Goal: Contribute content: Contribute content

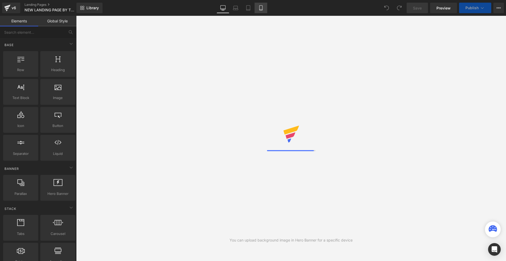
click at [261, 7] on icon at bounding box center [260, 7] width 5 height 5
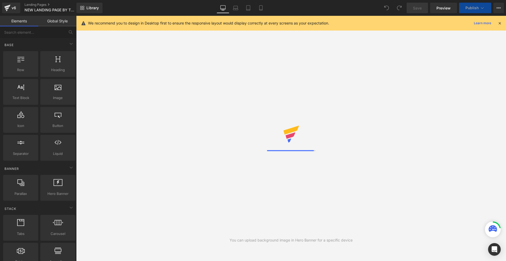
click at [500, 22] on icon at bounding box center [499, 23] width 5 height 5
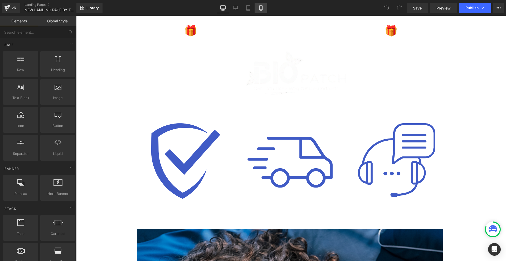
click at [255, 10] on link "Mobile" at bounding box center [261, 8] width 13 height 11
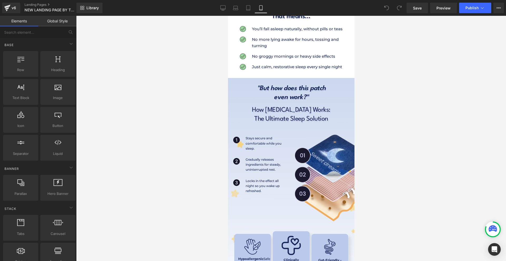
scroll to position [1265, 0]
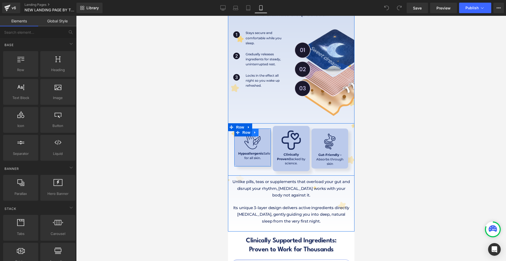
click at [254, 131] on icon at bounding box center [254, 132] width 1 height 2
click at [260, 131] on icon at bounding box center [262, 133] width 4 height 4
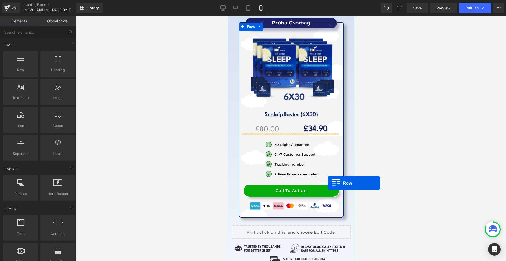
scroll to position [6513, 0]
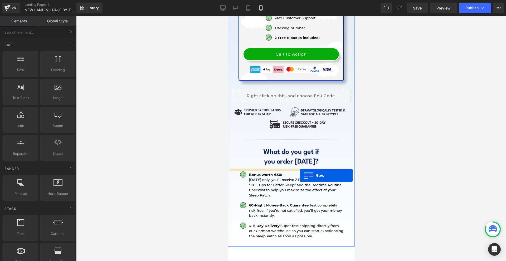
drag, startPoint x: 244, startPoint y: 143, endPoint x: 295, endPoint y: 175, distance: 60.2
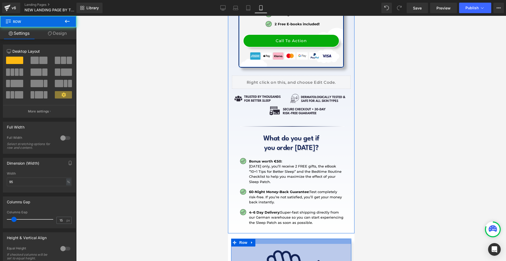
scroll to position [6500, 0]
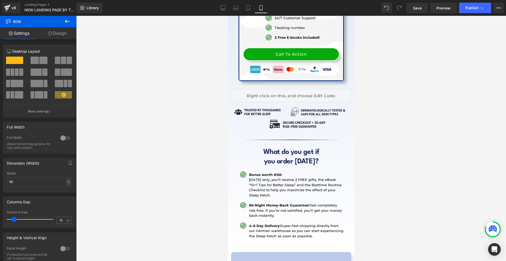
click at [72, 24] on button at bounding box center [67, 22] width 18 height 12
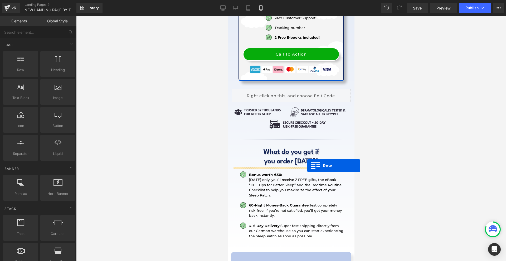
drag, startPoint x: 269, startPoint y: 90, endPoint x: 307, endPoint y: 166, distance: 84.6
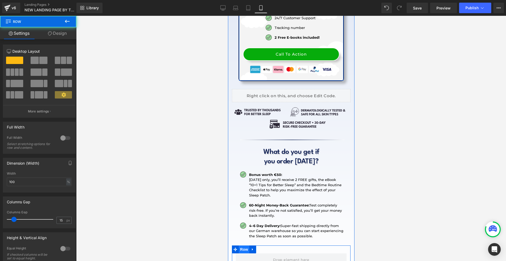
click at [245, 246] on span "Row" at bounding box center [243, 250] width 11 height 8
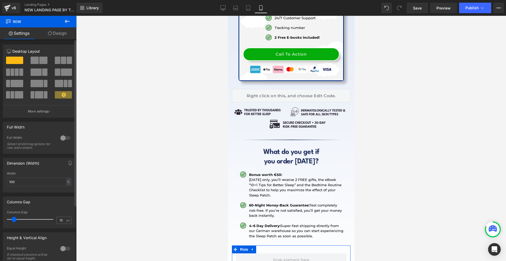
click at [42, 60] on span at bounding box center [43, 60] width 8 height 7
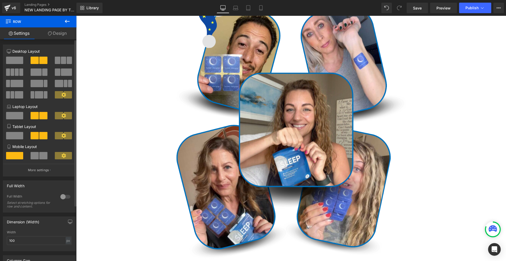
scroll to position [12043, 0]
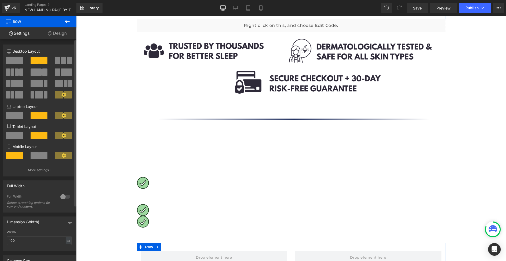
click at [33, 157] on span at bounding box center [35, 155] width 8 height 7
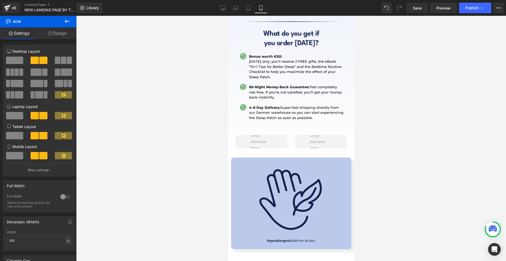
scroll to position [6618, 0]
click at [255, 161] on img at bounding box center [291, 200] width 79 height 79
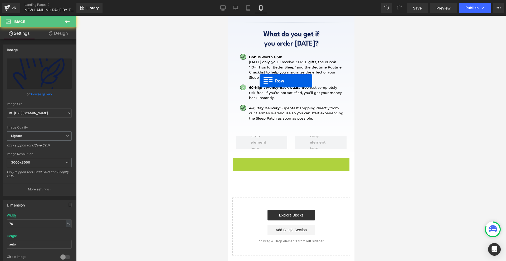
scroll to position [6542, 0]
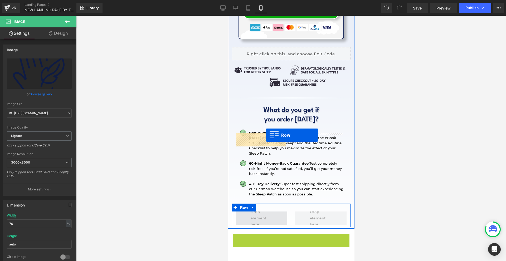
drag, startPoint x: 246, startPoint y: 85, endPoint x: 265, endPoint y: 135, distance: 54.2
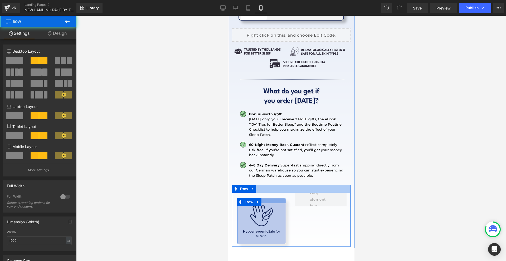
scroll to position [6553, 0]
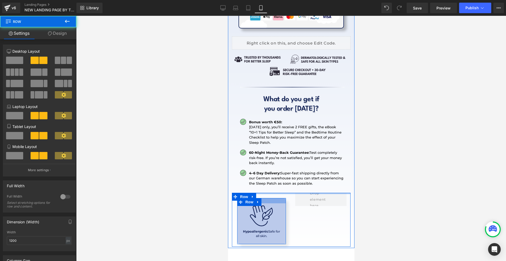
drag, startPoint x: 277, startPoint y: 108, endPoint x: 282, endPoint y: 104, distance: 6.7
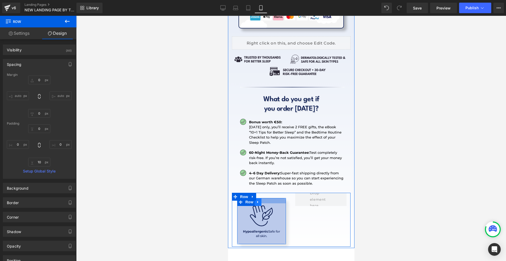
click at [260, 198] on link at bounding box center [257, 202] width 7 height 8
click at [267, 198] on link at bounding box center [264, 202] width 7 height 8
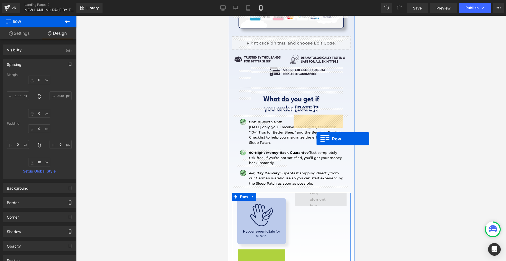
drag, startPoint x: 246, startPoint y: 173, endPoint x: 323, endPoint y: 124, distance: 91.5
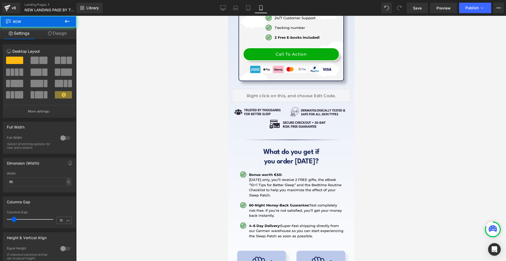
scroll to position [6473, 0]
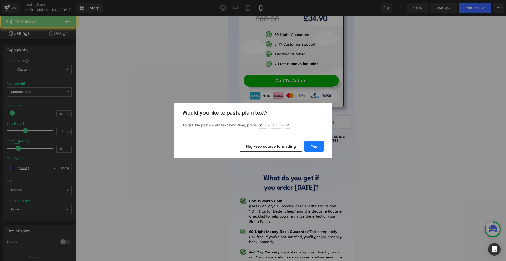
click at [308, 149] on button "Yes" at bounding box center [313, 146] width 19 height 11
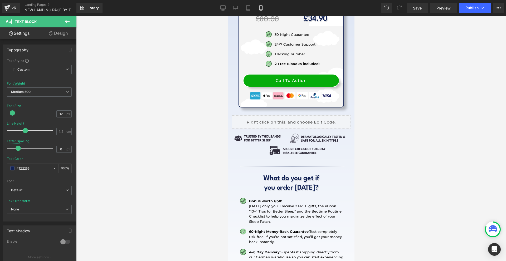
scroll to position [6500, 0]
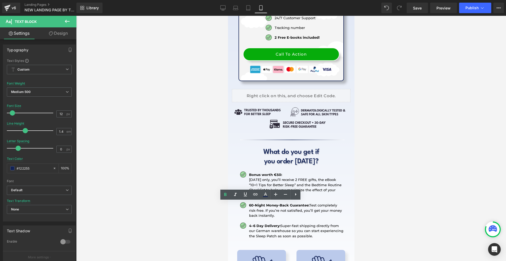
drag, startPoint x: 273, startPoint y: 222, endPoint x: 243, endPoint y: 210, distance: 31.7
click at [227, 192] on icon at bounding box center [225, 195] width 6 height 6
click at [202, 202] on div at bounding box center [291, 138] width 430 height 245
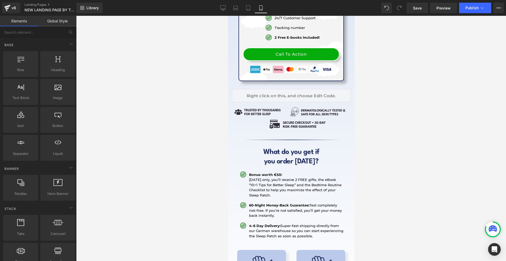
click at [192, 190] on div at bounding box center [291, 138] width 430 height 245
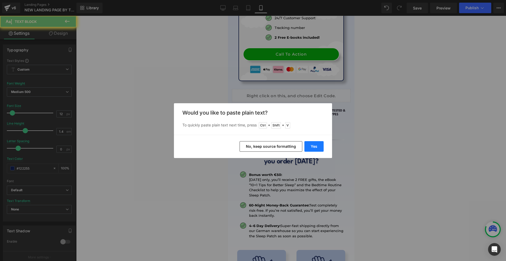
drag, startPoint x: 315, startPoint y: 145, endPoint x: 88, endPoint y: 131, distance: 227.0
click at [315, 145] on button "Yes" at bounding box center [313, 146] width 19 height 11
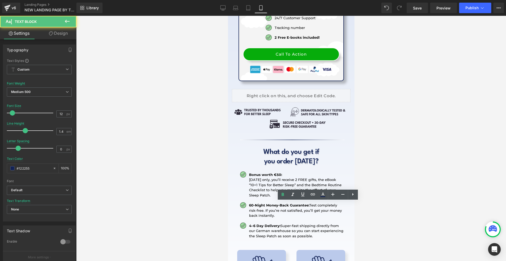
drag, startPoint x: 283, startPoint y: 194, endPoint x: 68, endPoint y: 185, distance: 215.2
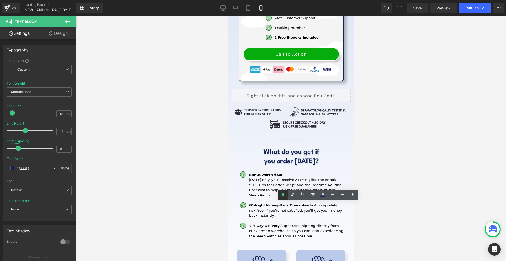
click at [283, 194] on icon at bounding box center [283, 194] width 2 height 3
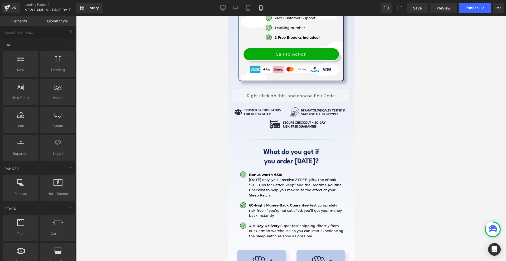
click at [388, 228] on div at bounding box center [291, 138] width 430 height 245
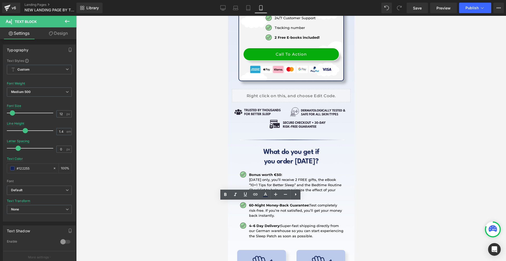
drag, startPoint x: 277, startPoint y: 217, endPoint x: 241, endPoint y: 205, distance: 38.0
click at [227, 196] on icon at bounding box center [225, 195] width 6 height 6
drag, startPoint x: 252, startPoint y: 204, endPoint x: 279, endPoint y: 221, distance: 31.9
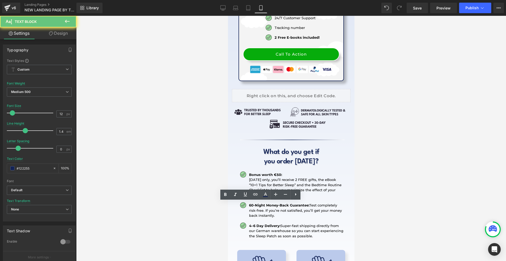
click at [225, 195] on icon at bounding box center [225, 195] width 6 height 6
click at [193, 199] on div at bounding box center [291, 138] width 430 height 245
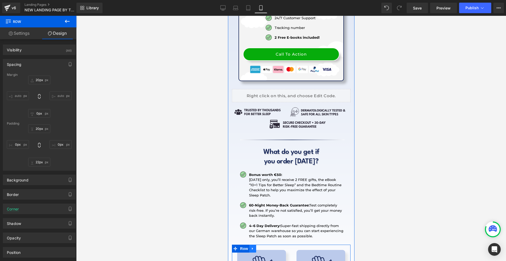
click at [252, 248] on icon at bounding box center [252, 249] width 1 height 2
click at [257, 247] on icon at bounding box center [259, 249] width 4 height 4
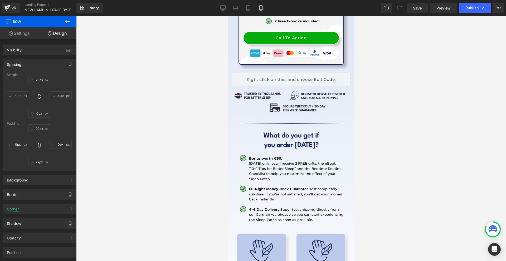
scroll to position [6569, 0]
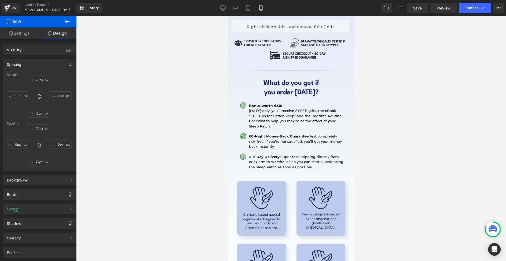
click at [260, 246] on img at bounding box center [261, 260] width 29 height 29
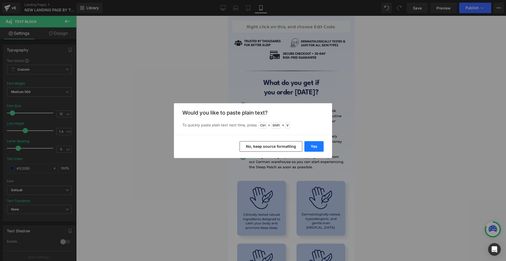
click at [313, 150] on button "Yes" at bounding box center [313, 146] width 19 height 11
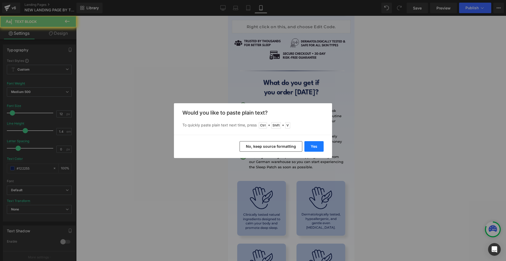
click at [318, 145] on button "Yes" at bounding box center [313, 146] width 19 height 11
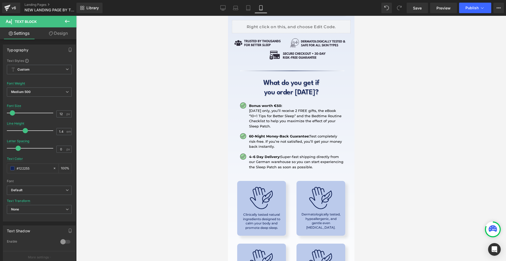
click at [451, 194] on div at bounding box center [291, 138] width 430 height 245
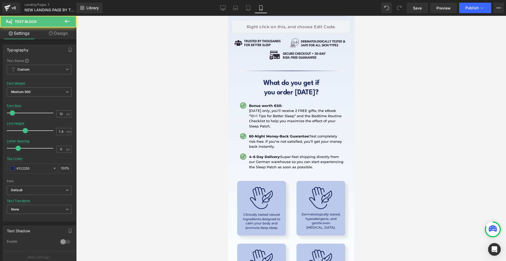
click at [44, 28] on link "Design" at bounding box center [58, 33] width 38 height 12
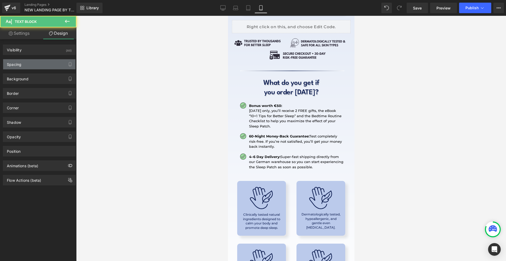
click at [36, 65] on div "Spacing" at bounding box center [39, 64] width 72 height 10
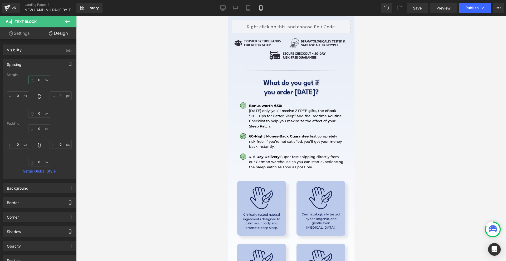
click at [42, 79] on input "text" at bounding box center [39, 80] width 22 height 9
type input "5"
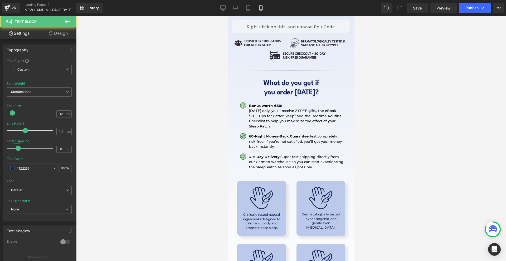
click at [61, 33] on link "Design" at bounding box center [58, 33] width 38 height 12
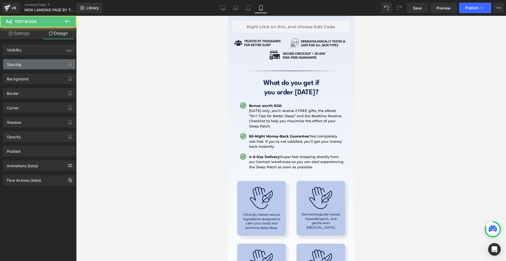
click at [34, 64] on div "Spacing" at bounding box center [39, 64] width 72 height 10
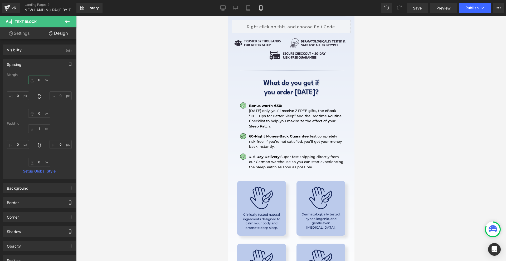
click at [38, 80] on input "0" at bounding box center [39, 80] width 22 height 9
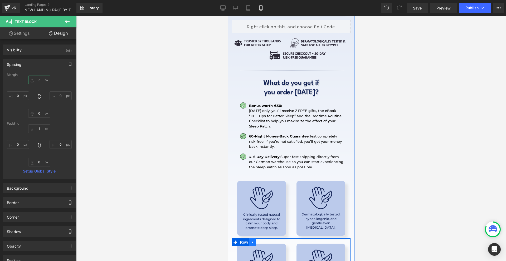
type input "5"
click at [252, 241] on icon at bounding box center [253, 243] width 4 height 4
click at [256, 238] on link at bounding box center [259, 242] width 7 height 8
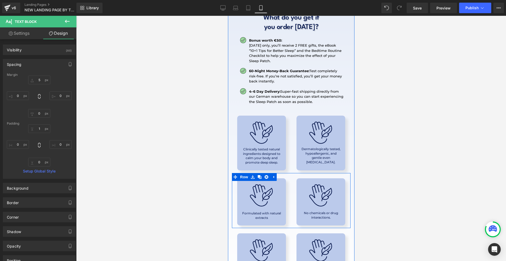
scroll to position [6668, 0]
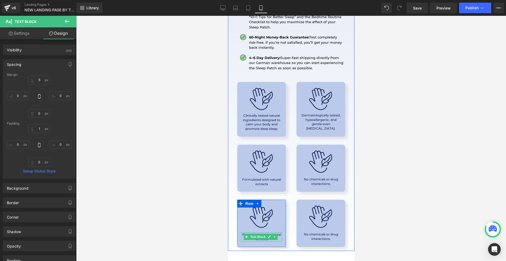
click at [268, 236] on icon at bounding box center [269, 237] width 3 height 3
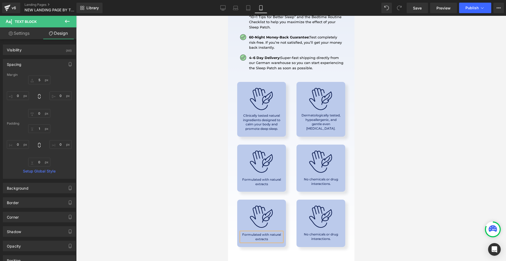
click at [268, 233] on p "Formulated with natural extracts" at bounding box center [261, 237] width 41 height 9
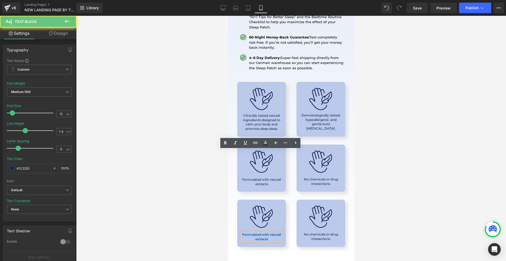
click at [268, 233] on p "Formulated with natural extracts" at bounding box center [261, 237] width 41 height 9
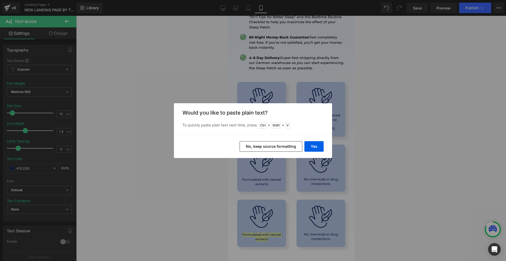
click at [325, 148] on div "Yes No, keep source formatting" at bounding box center [253, 146] width 158 height 23
click at [318, 147] on button "Yes" at bounding box center [313, 146] width 19 height 11
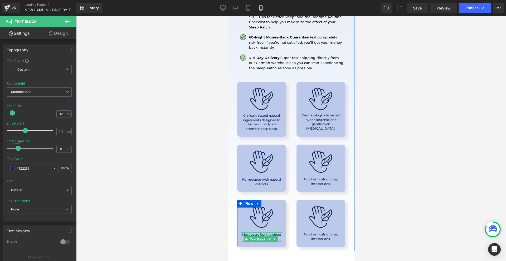
drag, startPoint x: 256, startPoint y: 157, endPoint x: 229, endPoint y: 130, distance: 37.8
click at [256, 236] on span "Text Block" at bounding box center [257, 239] width 17 height 6
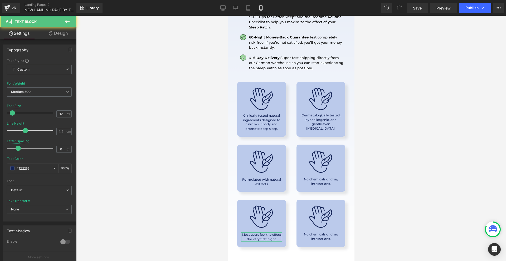
click at [57, 35] on link "Design" at bounding box center [58, 33] width 38 height 12
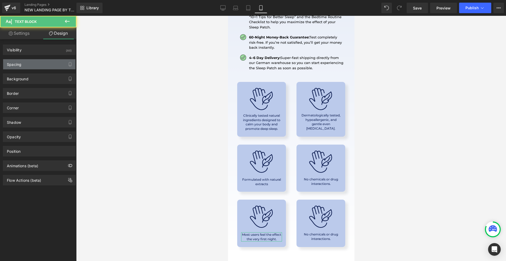
click at [28, 67] on div "Spacing" at bounding box center [39, 64] width 72 height 10
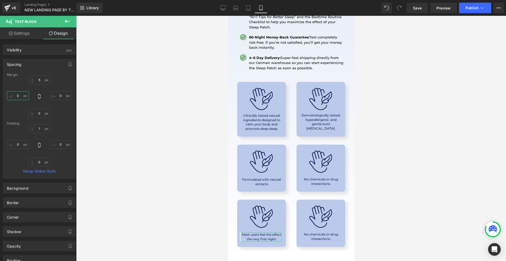
click at [23, 99] on input "text" at bounding box center [18, 95] width 22 height 9
click at [23, 99] on input "-10" at bounding box center [18, 95] width 22 height 9
type input "-"
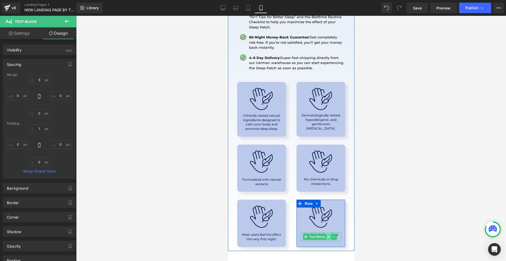
click at [327, 236] on icon at bounding box center [328, 237] width 3 height 3
click at [326, 232] on p "No chemicals or drug interactions." at bounding box center [320, 236] width 41 height 9
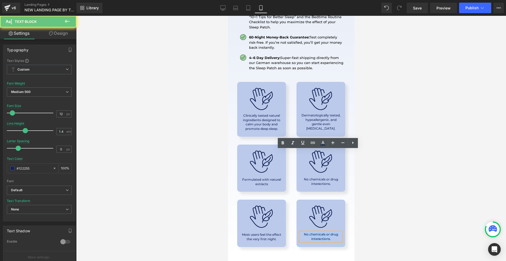
click at [326, 232] on p "No chemicals or drug interactions." at bounding box center [320, 236] width 41 height 9
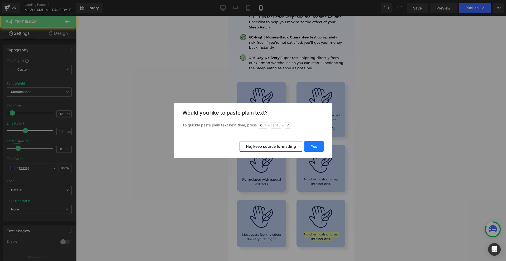
click at [315, 143] on button "Yes" at bounding box center [313, 146] width 19 height 11
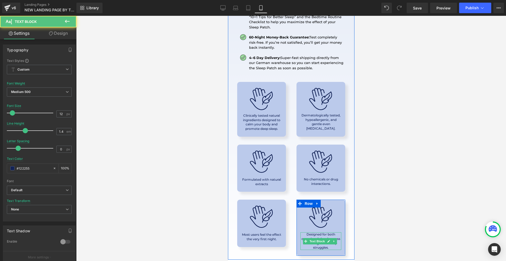
click at [306, 232] on p "Designed for both occasional sleeplessness and long-term sleep struggles." at bounding box center [320, 241] width 41 height 18
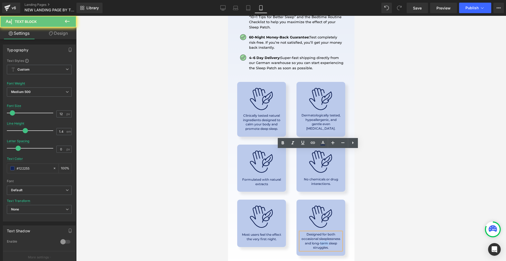
click at [306, 232] on p "Designed for both occasional sleeplessness and long-term sleep struggles." at bounding box center [320, 241] width 41 height 18
click at [316, 232] on p "Designed for both occasional sleeplessness and long-term sleep struggles." at bounding box center [320, 241] width 41 height 18
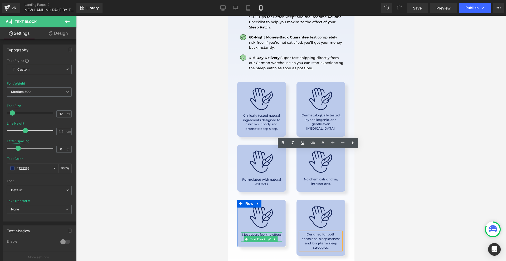
click at [269, 240] on div at bounding box center [261, 240] width 41 height 1
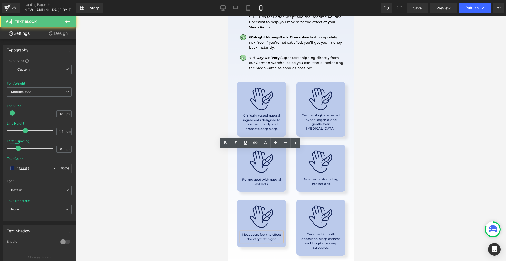
click at [373, 187] on div at bounding box center [291, 138] width 430 height 245
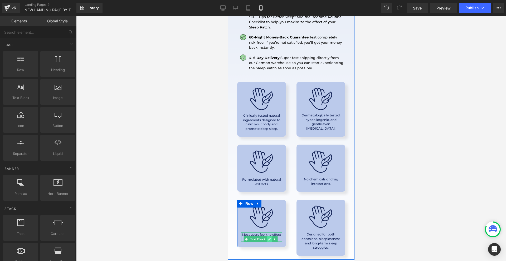
click at [269, 238] on icon at bounding box center [269, 239] width 3 height 3
click at [269, 233] on p "Most users feel the effect the very first night." at bounding box center [261, 237] width 41 height 9
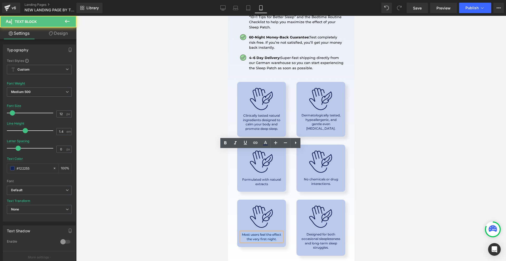
click at [269, 233] on p "Most users feel the effect the very first night." at bounding box center [261, 237] width 41 height 9
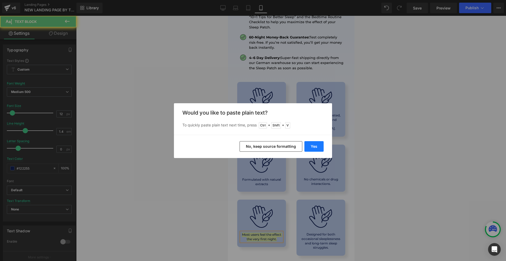
drag, startPoint x: 309, startPoint y: 143, endPoint x: 81, endPoint y: 127, distance: 228.2
click at [309, 143] on button "Yes" at bounding box center [313, 146] width 19 height 11
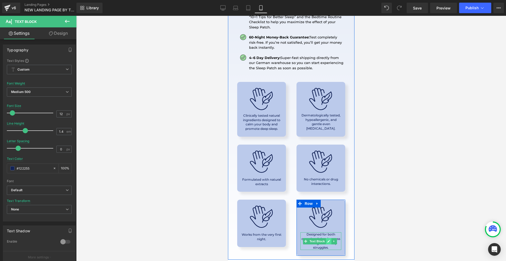
click at [327, 240] on icon at bounding box center [328, 241] width 3 height 3
click at [326, 232] on p "Designed for both occasional sleeplessness and long-term sleep struggles." at bounding box center [320, 241] width 41 height 18
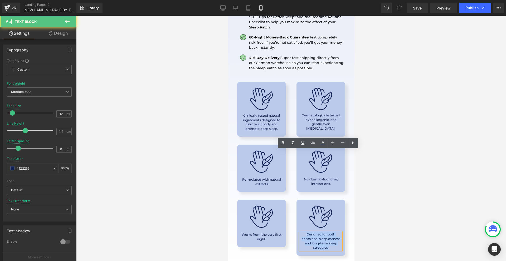
click at [326, 232] on p "Designed for both occasional sleeplessness and long-term sleep struggles." at bounding box center [320, 241] width 41 height 18
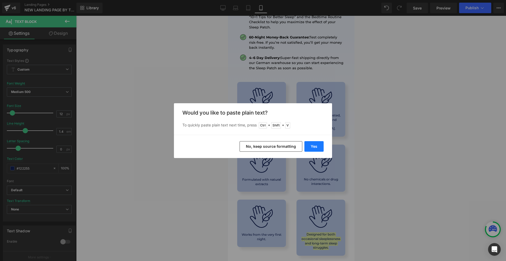
drag, startPoint x: 314, startPoint y: 145, endPoint x: 126, endPoint y: 140, distance: 187.7
click at [314, 145] on button "Yes" at bounding box center [313, 146] width 19 height 11
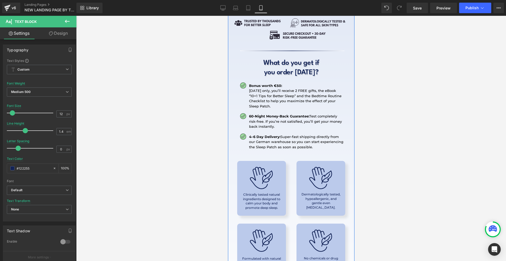
scroll to position [6615, 0]
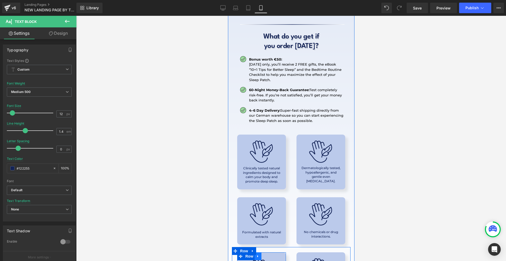
click at [258, 252] on link at bounding box center [257, 256] width 7 height 8
click at [250, 247] on link at bounding box center [252, 251] width 7 height 8
click at [257, 247] on link at bounding box center [259, 251] width 7 height 8
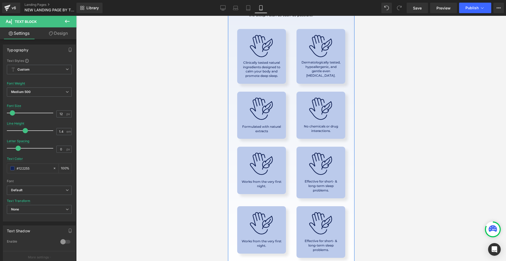
scroll to position [6731, 0]
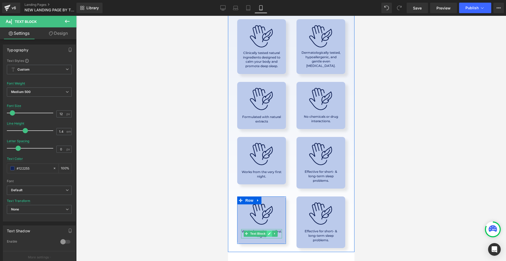
click at [269, 233] on icon at bounding box center [269, 234] width 3 height 3
click at [269, 230] on p "Works from the very first night." at bounding box center [261, 234] width 41 height 9
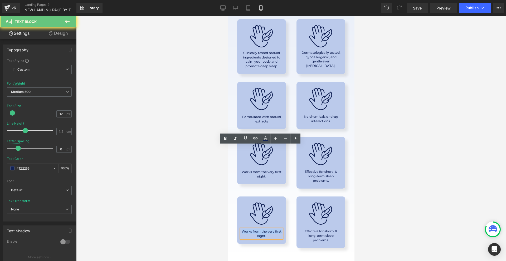
click at [269, 230] on p "Works from the very first night." at bounding box center [261, 234] width 41 height 9
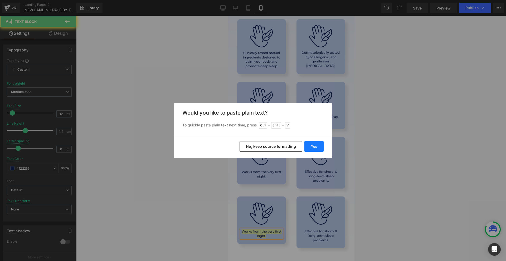
drag, startPoint x: 308, startPoint y: 143, endPoint x: 92, endPoint y: 127, distance: 216.1
click at [308, 143] on button "Yes" at bounding box center [313, 146] width 19 height 11
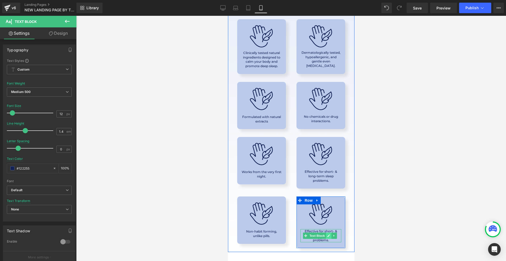
click at [327, 235] on icon at bounding box center [328, 236] width 3 height 3
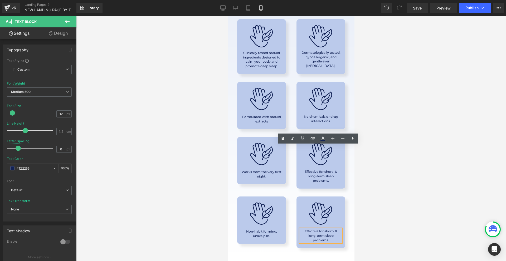
click at [326, 229] on p "Effective for short- & long-term sleep problems." at bounding box center [320, 235] width 41 height 13
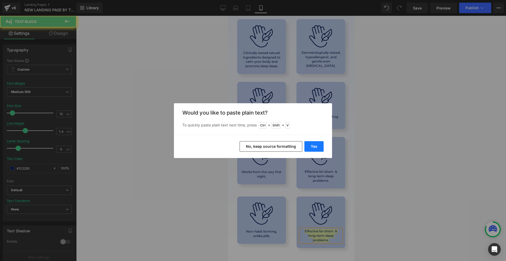
drag, startPoint x: 314, startPoint y: 146, endPoint x: 90, endPoint y: 131, distance: 224.2
click at [314, 146] on button "Yes" at bounding box center [313, 146] width 19 height 11
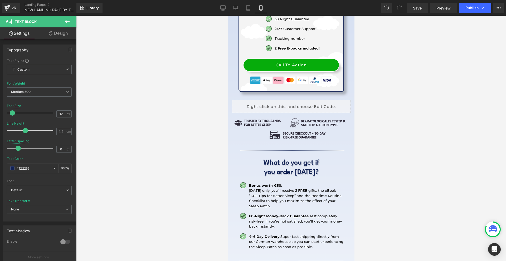
scroll to position [6410, 0]
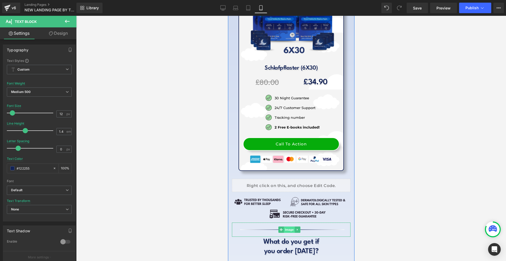
click at [286, 227] on span "Image" at bounding box center [289, 230] width 11 height 6
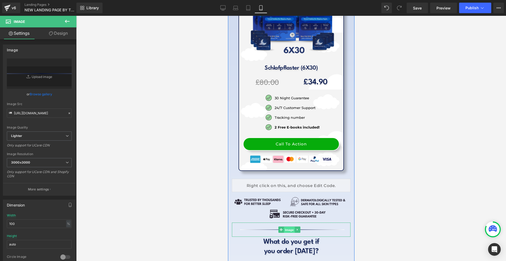
click at [287, 227] on span "Image" at bounding box center [289, 230] width 11 height 6
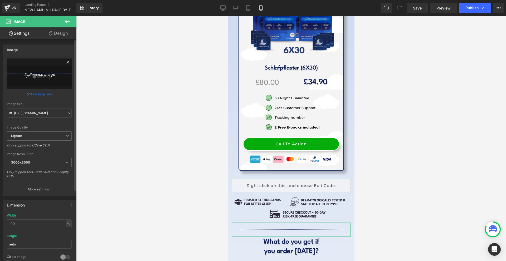
click at [41, 77] on link "Replace Image" at bounding box center [39, 73] width 65 height 30
type input "C:\fakepath\Více než 10 000 šťastných žen! - 2025-09-17T171928.082.png"
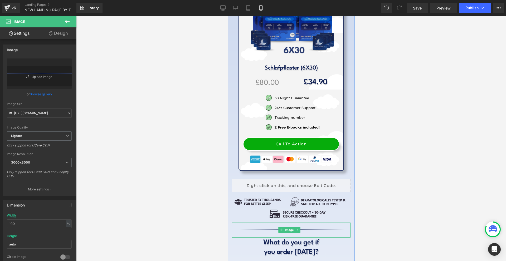
click at [309, 237] on div at bounding box center [291, 237] width 119 height 1
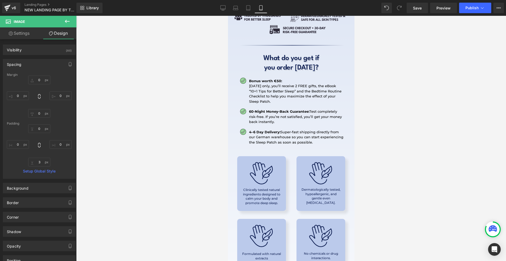
scroll to position [6673, 0]
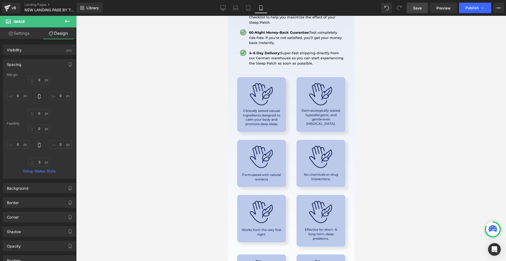
click at [416, 10] on span "Save" at bounding box center [417, 8] width 9 height 6
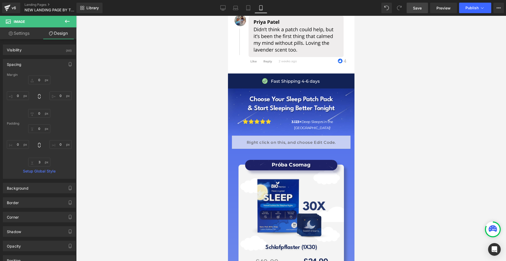
scroll to position [5540, 0]
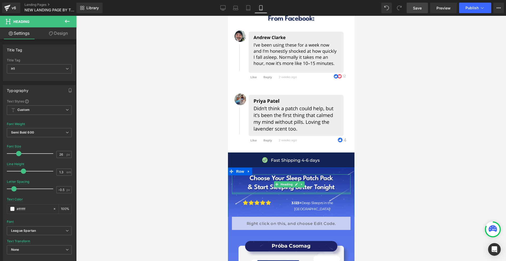
drag, startPoint x: 338, startPoint y: 120, endPoint x: 340, endPoint y: 122, distance: 2.8
click at [340, 192] on div at bounding box center [291, 193] width 119 height 2
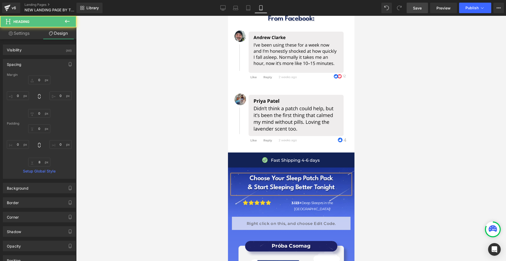
click at [416, 152] on div at bounding box center [291, 138] width 430 height 245
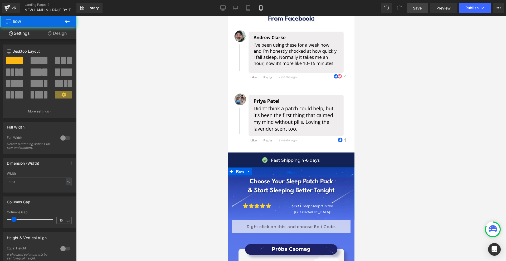
drag, startPoint x: 343, startPoint y: 97, endPoint x: 343, endPoint y: 100, distance: 3.2
click at [343, 168] on div "38px" at bounding box center [291, 173] width 126 height 10
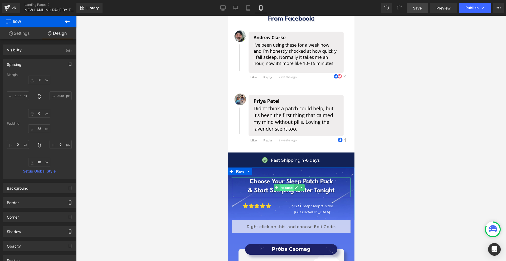
click at [286, 184] on span "Heading" at bounding box center [286, 187] width 14 height 6
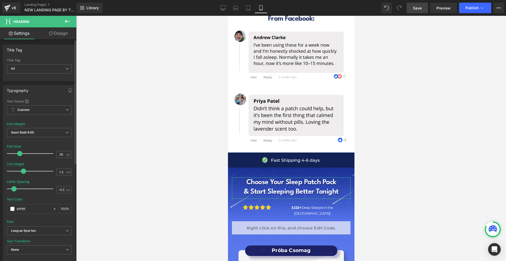
click at [19, 154] on span at bounding box center [19, 153] width 5 height 5
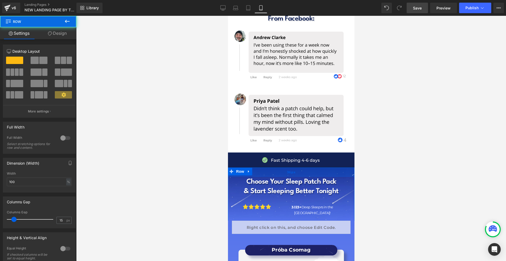
click at [324, 168] on div "36px" at bounding box center [291, 172] width 126 height 9
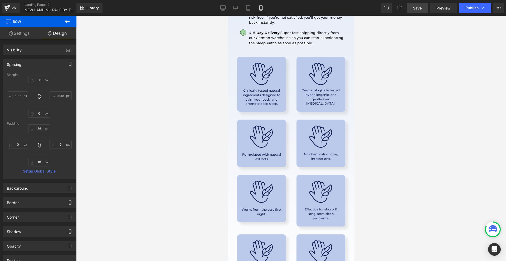
scroll to position [6733, 0]
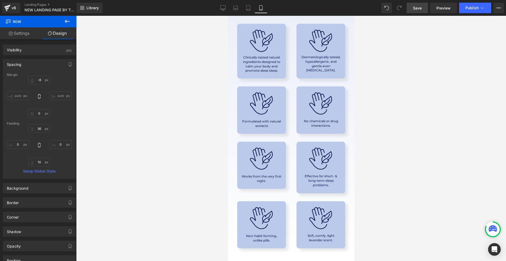
click at [418, 5] on span "Save" at bounding box center [417, 8] width 9 height 6
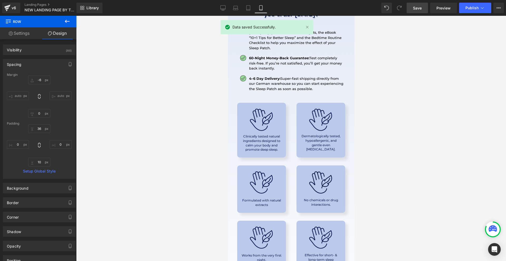
scroll to position [6628, 0]
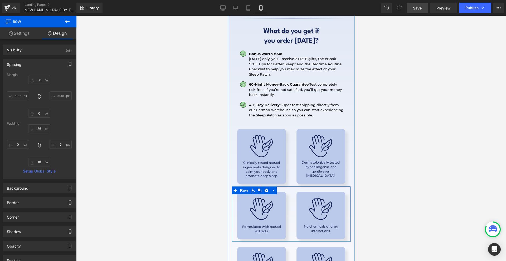
click at [274, 161] on p "Clinically tested natural ingredients designed to calm your body and promote de…" at bounding box center [261, 170] width 41 height 18
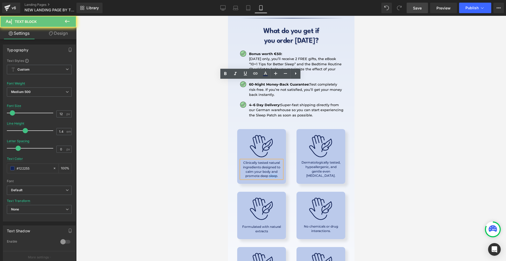
click at [274, 161] on p "Clinically tested natural ingredients designed to calm your body and promote de…" at bounding box center [261, 170] width 41 height 18
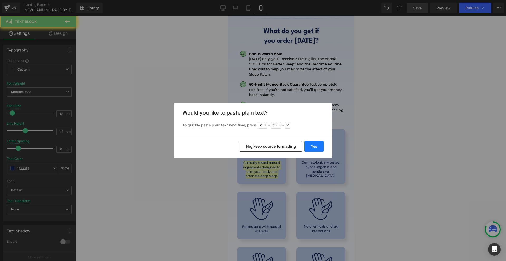
click at [315, 147] on button "Yes" at bounding box center [313, 146] width 19 height 11
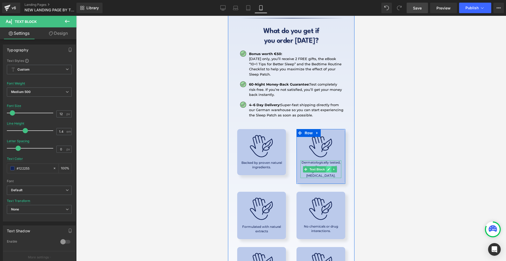
click at [327, 168] on icon at bounding box center [328, 169] width 3 height 3
click at [326, 160] on p "Dermatologically tested, hypoallergenic, and gentle even [MEDICAL_DATA]." at bounding box center [320, 169] width 41 height 18
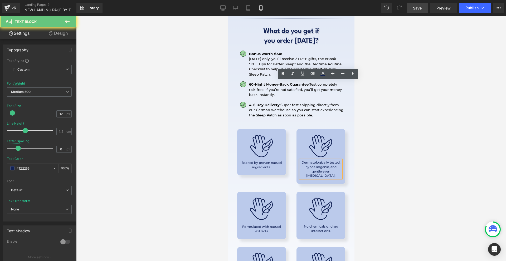
click at [326, 160] on p "Dermatologically tested, hypoallergenic, and gentle even [MEDICAL_DATA]." at bounding box center [320, 169] width 41 height 18
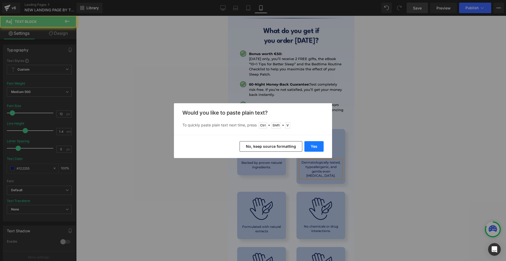
drag, startPoint x: 318, startPoint y: 140, endPoint x: 316, endPoint y: 145, distance: 4.9
click at [318, 142] on div "Yes No, keep source formatting" at bounding box center [253, 146] width 158 height 23
click at [316, 145] on button "Yes" at bounding box center [313, 146] width 19 height 11
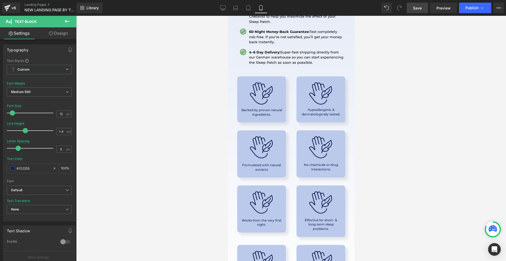
scroll to position [6707, 0]
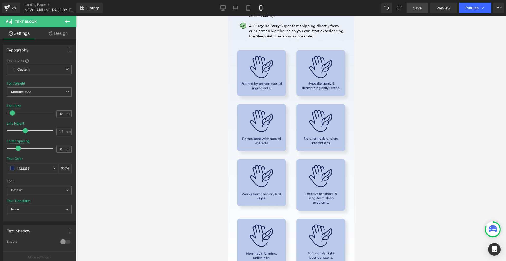
drag, startPoint x: 421, startPoint y: 9, endPoint x: 400, endPoint y: 37, distance: 34.8
click at [421, 9] on span "Save" at bounding box center [417, 8] width 9 height 6
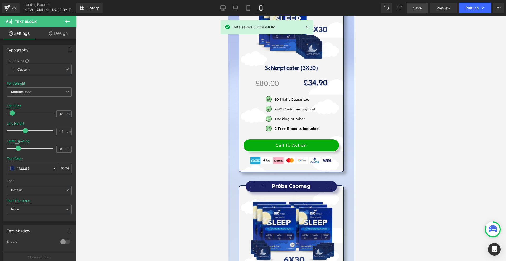
scroll to position [6180, 0]
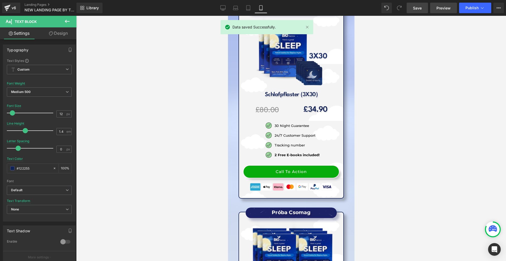
click at [447, 8] on span "Preview" at bounding box center [443, 8] width 14 height 6
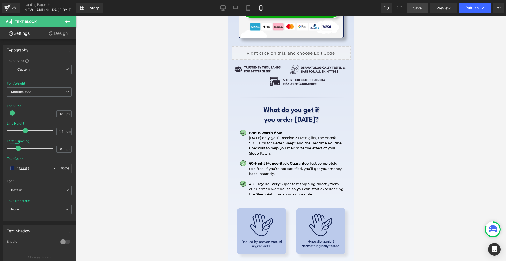
scroll to position [6575, 0]
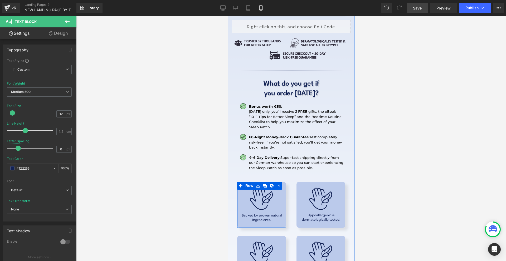
click at [259, 214] on span "Text Block" at bounding box center [257, 217] width 17 height 6
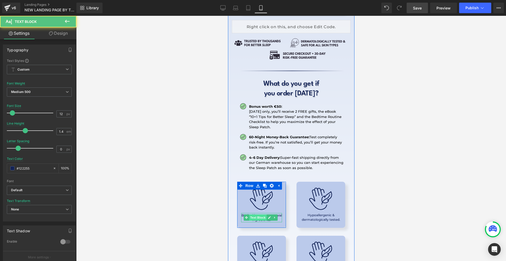
click at [258, 214] on span "Text Block" at bounding box center [257, 217] width 17 height 6
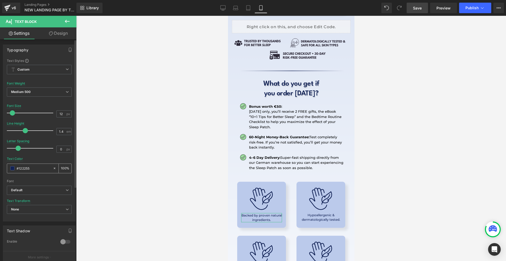
click at [44, 167] on input "#122255" at bounding box center [34, 168] width 34 height 6
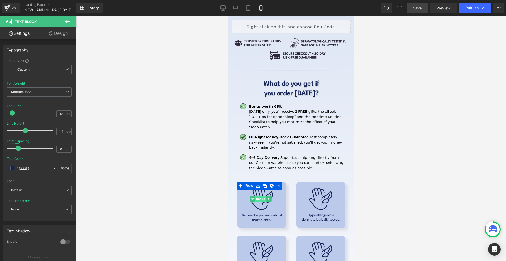
click at [260, 196] on span "Image" at bounding box center [260, 199] width 11 height 6
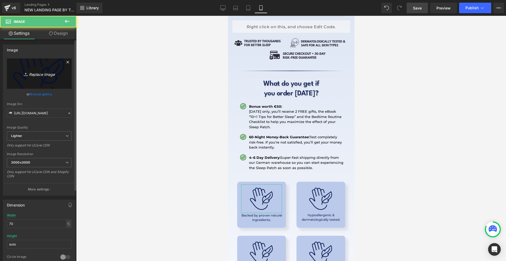
click at [56, 75] on icon "Replace Image" at bounding box center [39, 73] width 42 height 7
type input "C:\fakepath\30X (7).png"
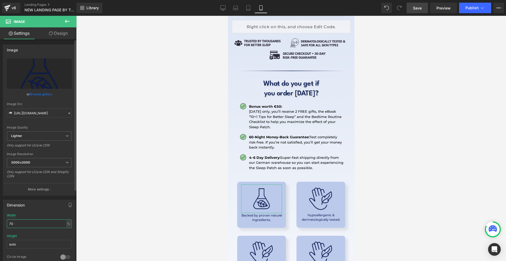
click at [38, 219] on input "70" at bounding box center [39, 223] width 65 height 9
type input "50"
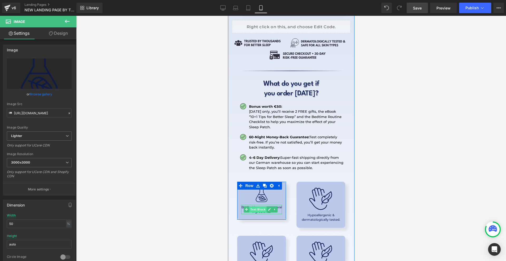
click at [258, 206] on span "Text Block" at bounding box center [257, 209] width 17 height 6
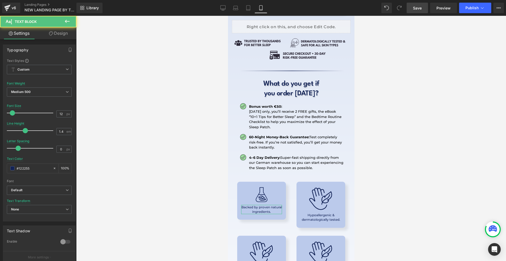
click at [64, 35] on link "Design" at bounding box center [58, 33] width 38 height 12
click at [0, 0] on div "Spacing" at bounding box center [0, 0] width 0 height 0
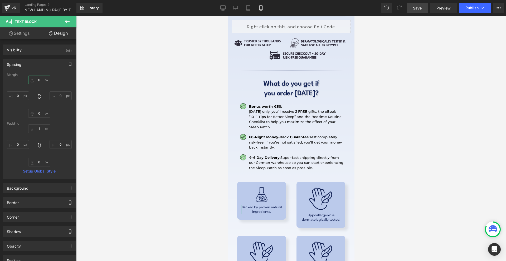
click at [44, 79] on input "text" at bounding box center [39, 80] width 22 height 9
type input "5"
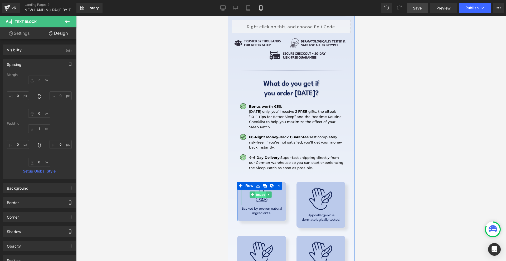
click at [261, 192] on span "Image" at bounding box center [260, 195] width 11 height 6
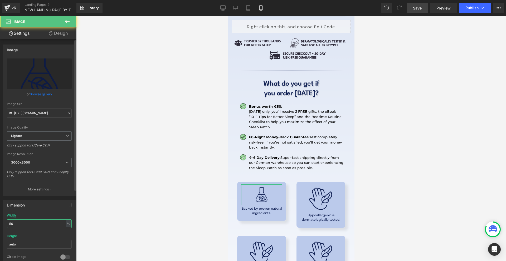
click at [23, 222] on input "50" at bounding box center [39, 223] width 65 height 9
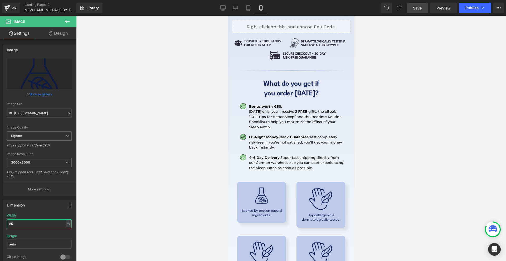
type input "55"
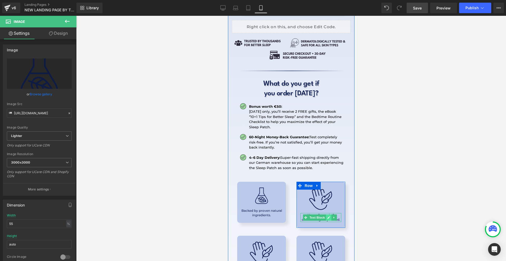
click at [326, 214] on link at bounding box center [329, 217] width 6 height 6
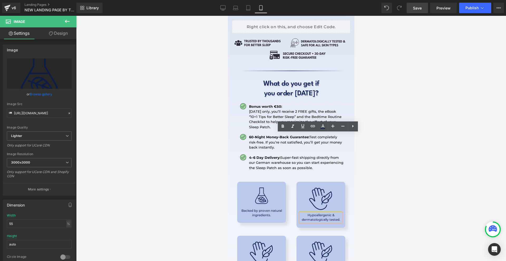
click at [325, 213] on p "Hypoallergenic & dermatologically tested." at bounding box center [320, 217] width 41 height 9
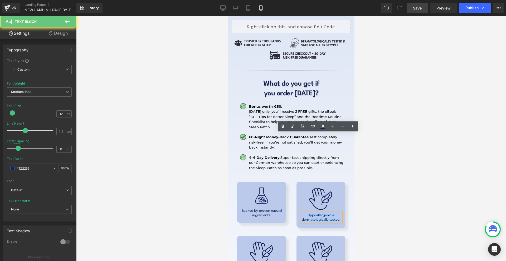
click at [325, 213] on p "Hypoallergenic & dermatologically tested." at bounding box center [320, 217] width 41 height 9
click at [308, 213] on p "Hypoallergenic & dermatologically tested." at bounding box center [320, 217] width 41 height 9
click at [317, 196] on span "Image" at bounding box center [319, 199] width 11 height 6
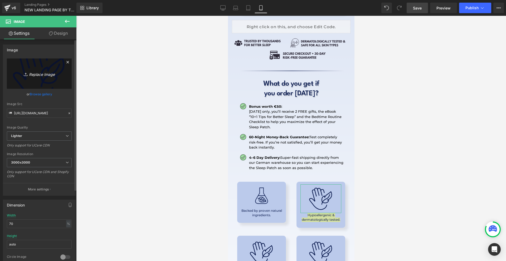
click at [45, 77] on link "Replace Image" at bounding box center [39, 73] width 65 height 30
type input "C:\fakepath\30X (7).png"
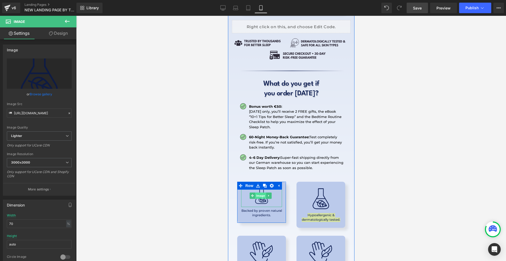
click at [260, 193] on span "Image" at bounding box center [260, 196] width 11 height 6
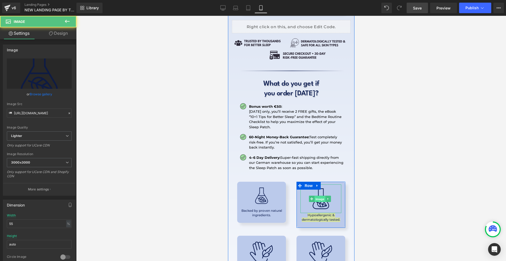
click at [317, 196] on span "Image" at bounding box center [319, 199] width 11 height 6
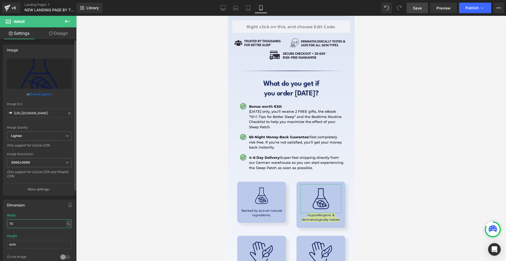
click at [36, 224] on input "70" at bounding box center [39, 223] width 65 height 9
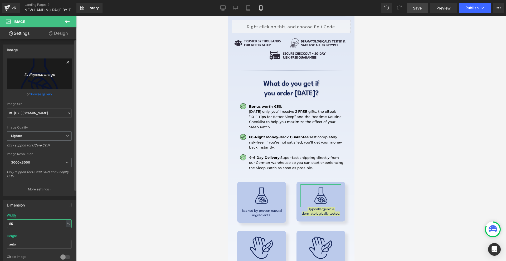
type input "55"
click at [37, 70] on link "Replace Image" at bounding box center [39, 73] width 65 height 30
type input "C:\fakepath\30X (8).png"
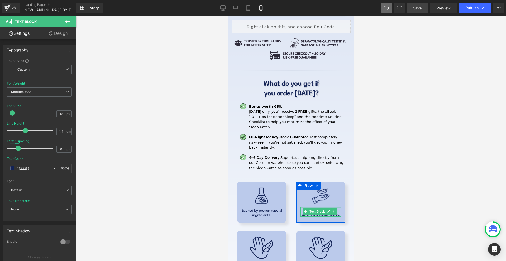
click at [323, 207] on div "Hypoallergenic & dermatologically tested. Text Block" at bounding box center [320, 212] width 41 height 10
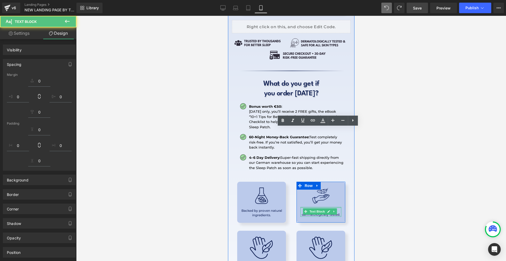
click at [372, 138] on div at bounding box center [291, 138] width 430 height 245
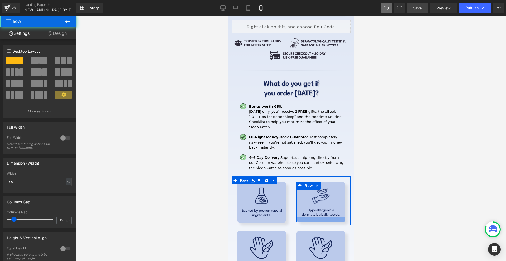
click at [331, 217] on div at bounding box center [320, 219] width 49 height 5
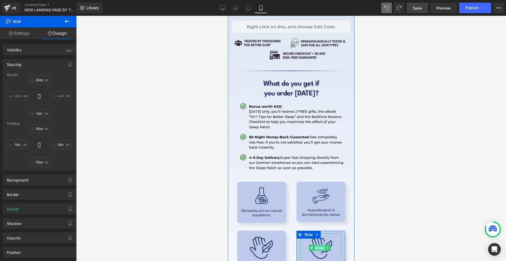
click at [314, 245] on span "Image" at bounding box center [319, 248] width 11 height 6
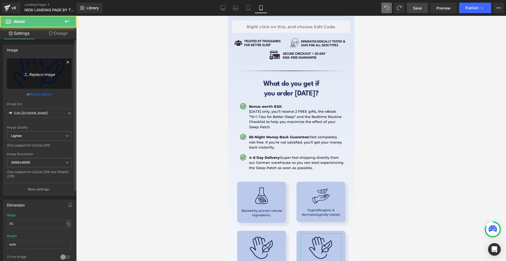
click at [48, 82] on link "Replace Image" at bounding box center [39, 73] width 65 height 30
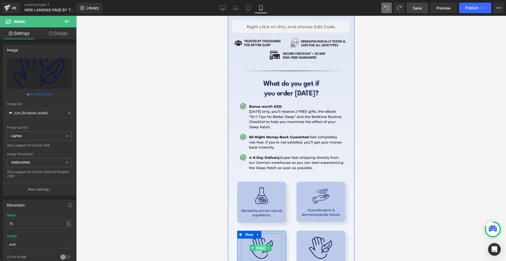
click at [259, 245] on span "Image" at bounding box center [260, 248] width 11 height 6
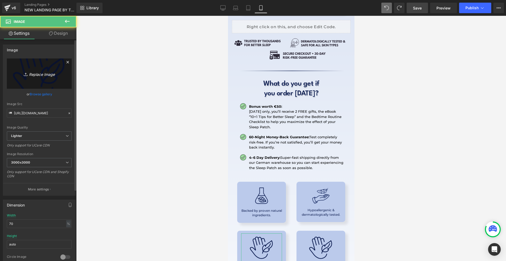
click at [52, 80] on link "Replace Image" at bounding box center [39, 73] width 65 height 30
type input "C:\fakepath\30X (9).png"
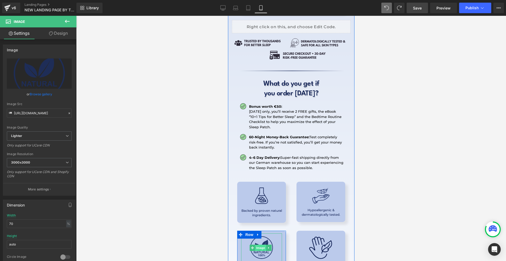
click at [256, 245] on span "Image" at bounding box center [260, 248] width 11 height 6
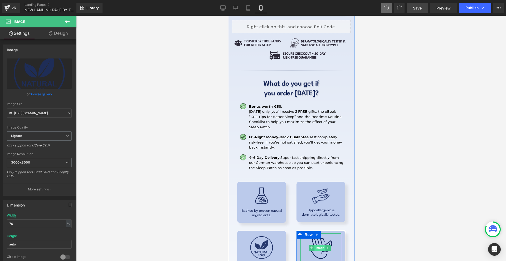
click at [317, 245] on span "Image" at bounding box center [319, 248] width 11 height 6
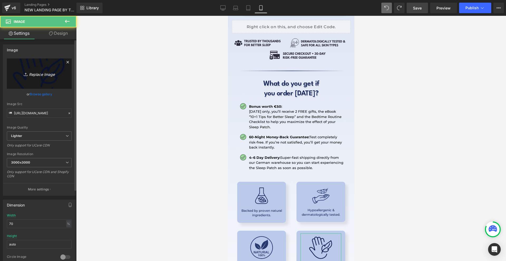
click at [51, 70] on link "Replace Image" at bounding box center [39, 73] width 65 height 30
type input "C:\fakepath\30X (10).png"
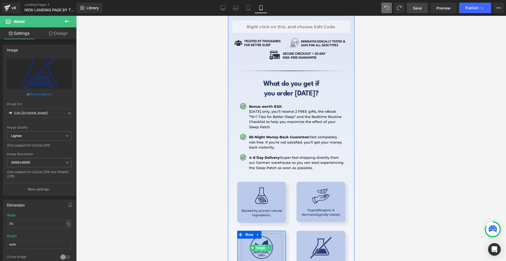
click at [259, 245] on span "Image" at bounding box center [260, 248] width 11 height 6
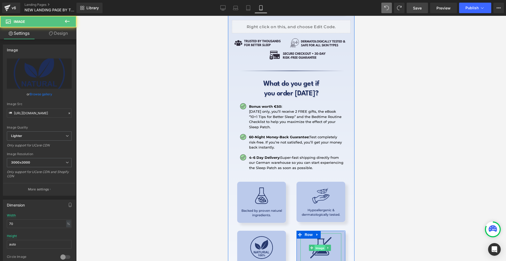
drag, startPoint x: 320, startPoint y: 169, endPoint x: 432, endPoint y: 199, distance: 115.6
click at [320, 245] on span "Image" at bounding box center [319, 248] width 11 height 6
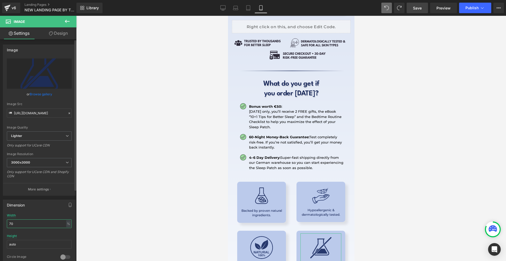
click at [35, 224] on input "70" at bounding box center [39, 223] width 65 height 9
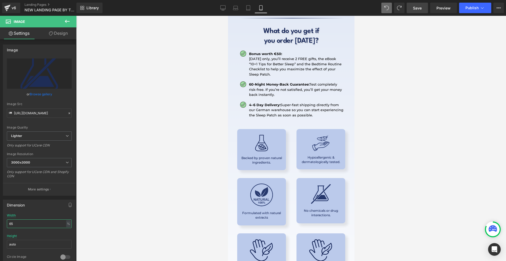
scroll to position [6654, 0]
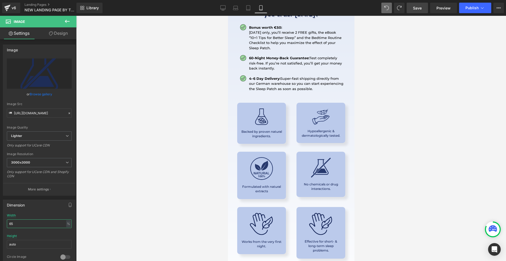
type input "65"
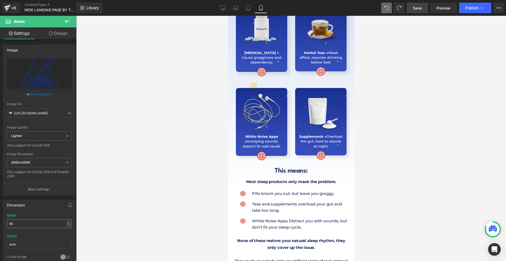
scroll to position [0, 0]
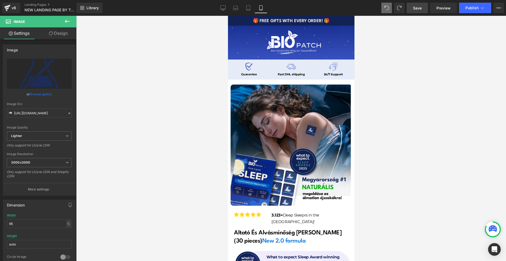
click at [414, 10] on span "Save" at bounding box center [417, 8] width 9 height 6
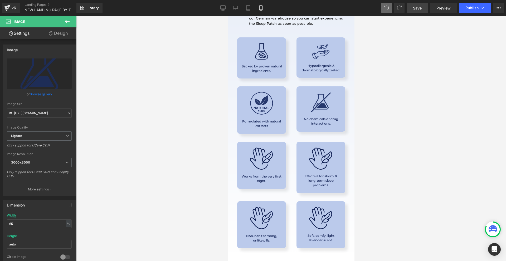
scroll to position [6640, 0]
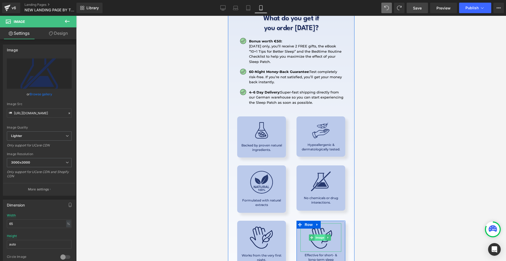
click at [318, 235] on span "Image" at bounding box center [319, 238] width 11 height 6
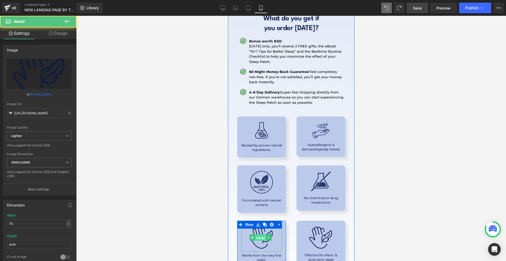
click at [259, 235] on span "Image" at bounding box center [260, 238] width 11 height 6
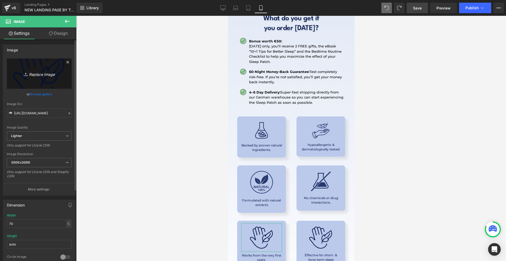
click at [36, 70] on link "Replace Image" at bounding box center [39, 73] width 65 height 30
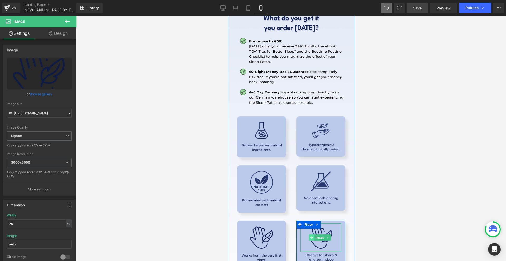
click at [311, 235] on span at bounding box center [312, 238] width 6 height 6
click at [239, 226] on div "Image Works from the very first night. Text Block" at bounding box center [261, 244] width 49 height 36
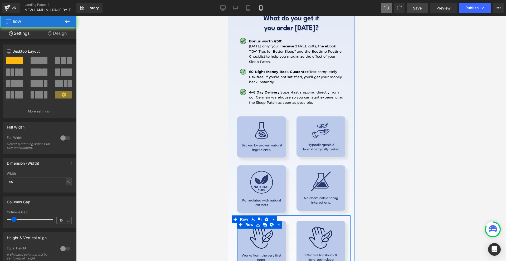
click at [251, 235] on span at bounding box center [252, 238] width 6 height 6
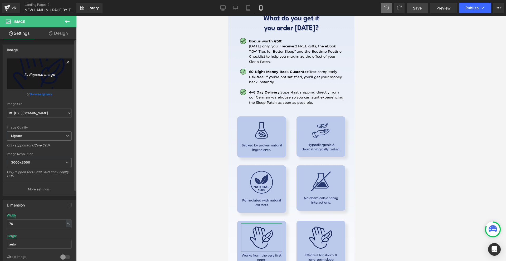
click at [24, 60] on link "Replace Image" at bounding box center [39, 73] width 65 height 30
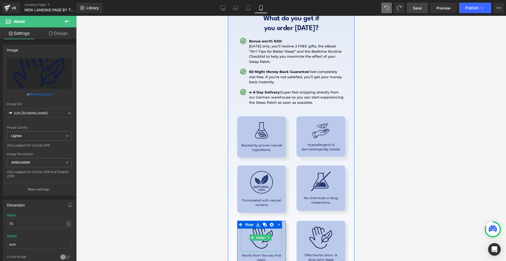
click at [260, 223] on img at bounding box center [261, 237] width 29 height 29
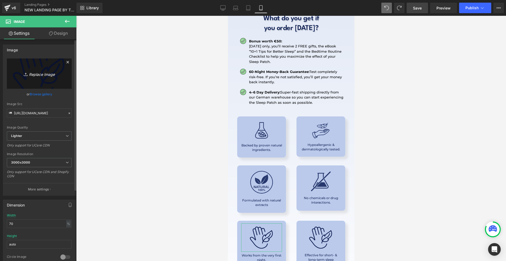
click at [56, 74] on icon "Replace Image" at bounding box center [39, 73] width 42 height 7
type input "C:\fakepath\30X (12).png"
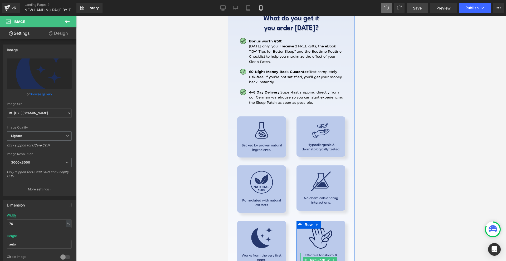
click at [331, 253] on p "Effective for short- & long-term sleep problems." at bounding box center [320, 259] width 41 height 13
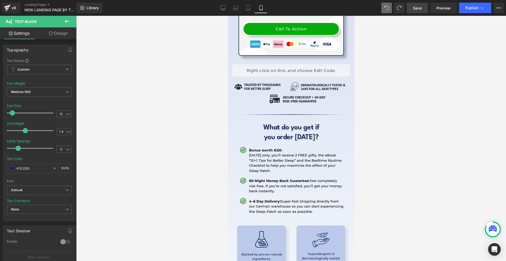
click at [372, 138] on div at bounding box center [291, 138] width 430 height 245
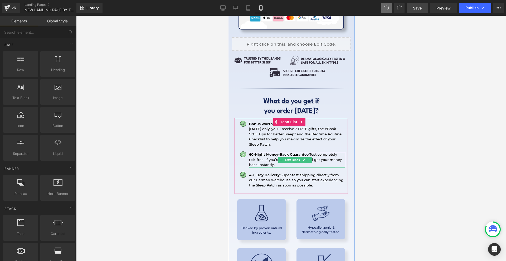
scroll to position [6637, 0]
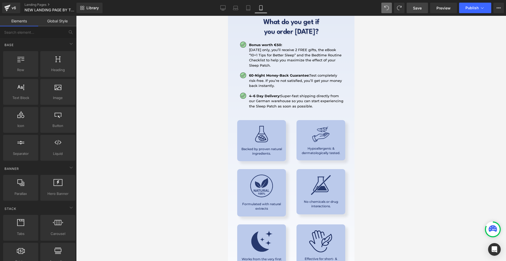
click at [424, 6] on link "Save" at bounding box center [417, 8] width 21 height 11
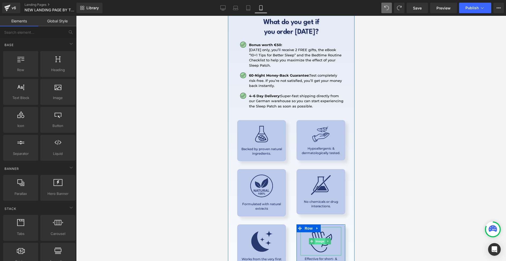
click at [318, 238] on span "Image" at bounding box center [319, 241] width 11 height 6
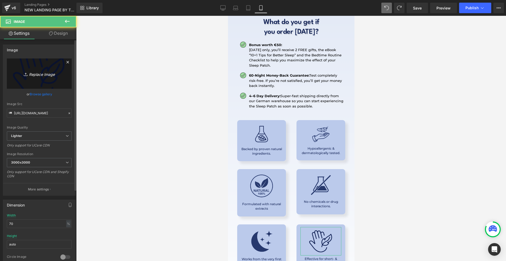
click at [43, 75] on icon "Replace Image" at bounding box center [39, 73] width 42 height 7
type input "C:\fakepath\30X (13).png"
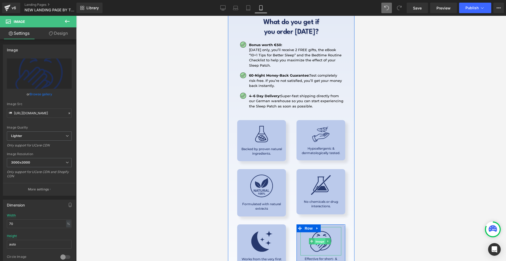
click at [315, 238] on span "Image" at bounding box center [319, 241] width 11 height 6
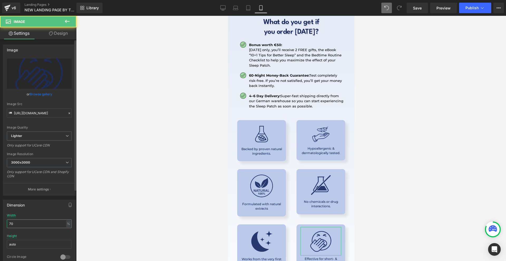
click at [17, 225] on input "70" at bounding box center [39, 223] width 65 height 9
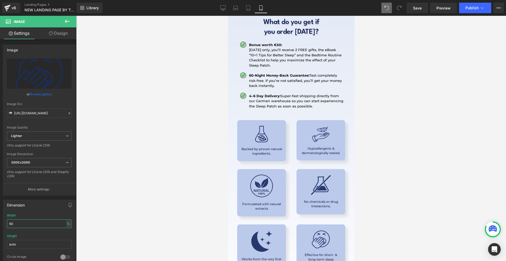
scroll to position [6663, 0]
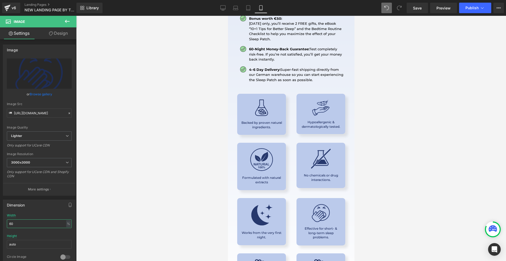
type input "60"
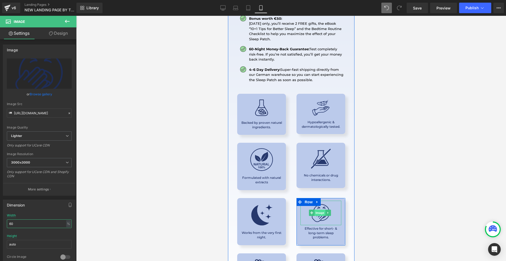
click at [318, 210] on span "Image" at bounding box center [319, 213] width 11 height 6
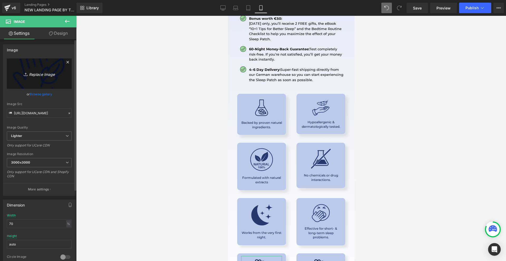
click at [25, 69] on link "Replace Image" at bounding box center [39, 73] width 65 height 30
type input "C:\fakepath\30X (14).png"
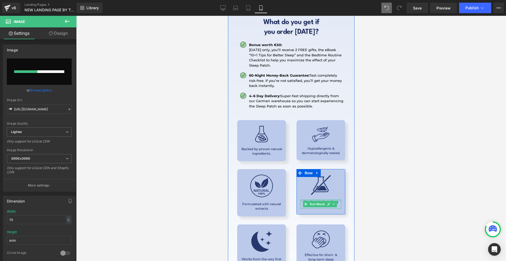
scroll to position [6716, 0]
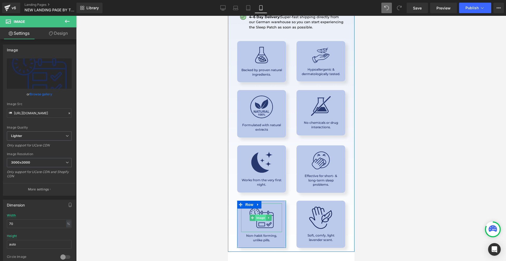
click at [261, 215] on span "Image" at bounding box center [260, 218] width 11 height 6
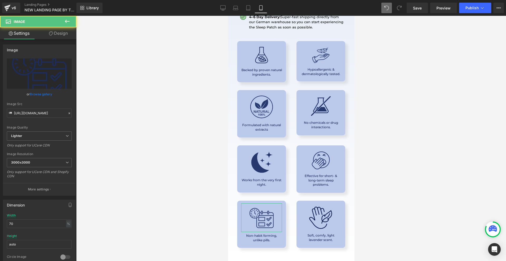
click at [62, 36] on link "Design" at bounding box center [58, 33] width 38 height 12
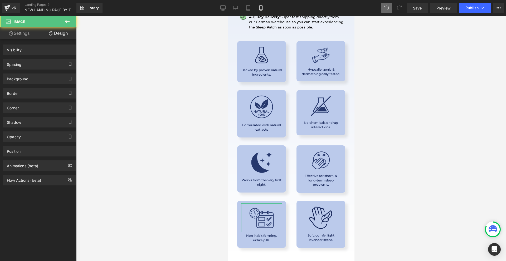
click at [35, 65] on div "Spacing" at bounding box center [39, 64] width 72 height 10
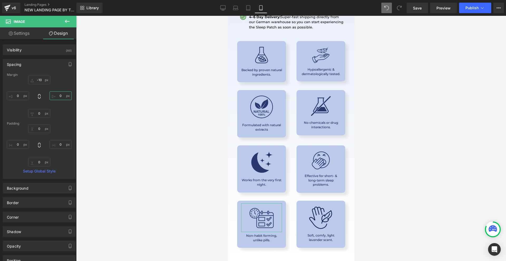
click at [57, 96] on input "text" at bounding box center [61, 95] width 22 height 9
type input "10"
click at [28, 94] on input "text" at bounding box center [18, 95] width 22 height 9
type input "-10"
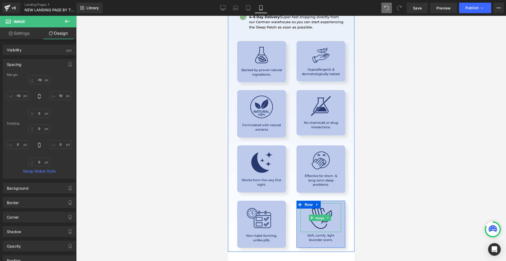
click at [315, 215] on span "Image" at bounding box center [319, 218] width 11 height 6
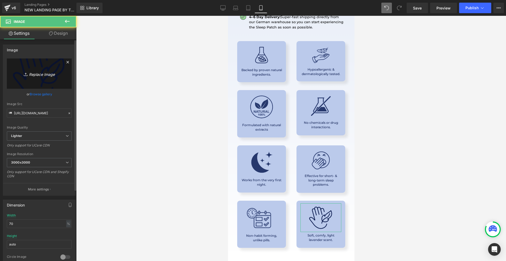
click at [48, 70] on icon "Replace Image" at bounding box center [39, 73] width 42 height 7
type input "C:\fakepath\30X (15).png"
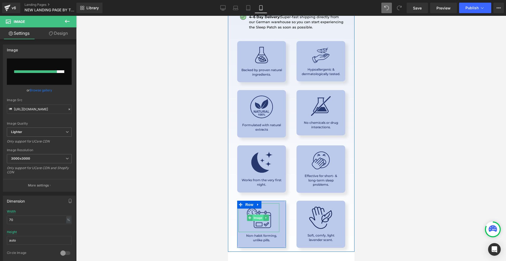
click at [256, 215] on span "Image" at bounding box center [257, 218] width 11 height 6
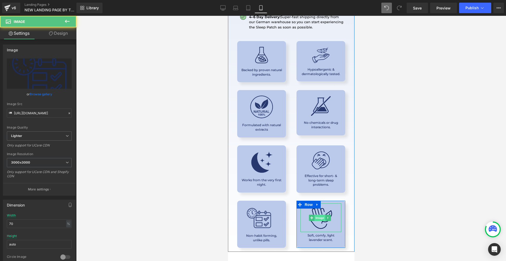
click at [314, 215] on span "Image" at bounding box center [319, 218] width 11 height 6
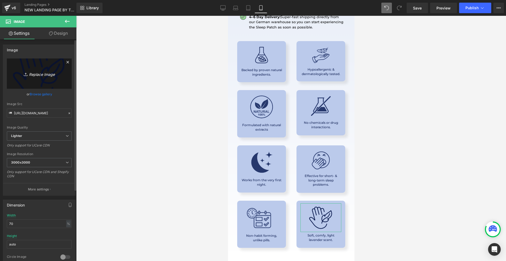
click at [41, 77] on link "Replace Image" at bounding box center [39, 73] width 65 height 30
type input "C:\fakepath\30X (15).png"
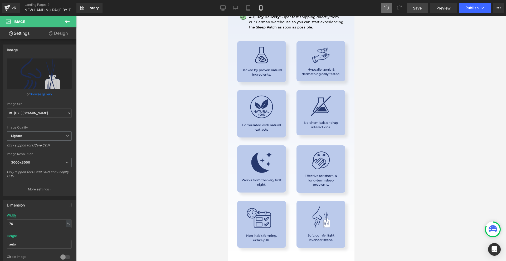
click at [419, 6] on span "Save" at bounding box center [417, 8] width 9 height 6
click at [90, 9] on span "Library" at bounding box center [92, 8] width 12 height 5
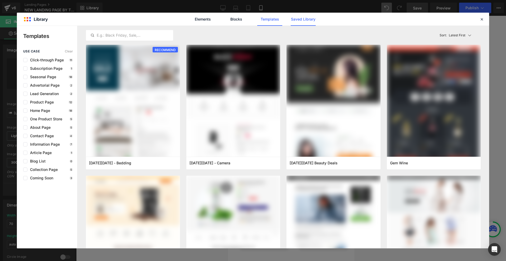
click at [297, 15] on link "Saved Library" at bounding box center [303, 19] width 25 height 13
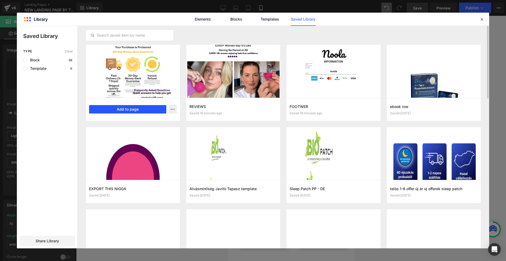
click at [130, 112] on button "Add to page" at bounding box center [127, 109] width 77 height 8
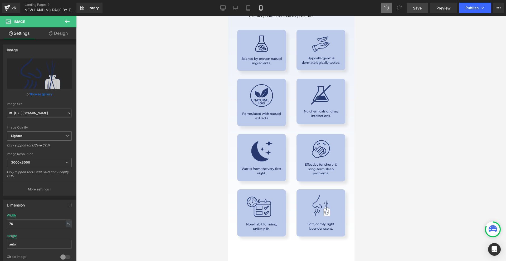
scroll to position [6742, 0]
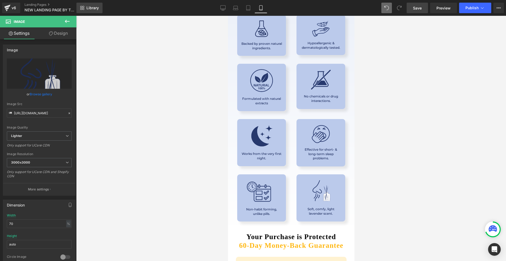
click at [86, 7] on span "Library" at bounding box center [92, 8] width 12 height 5
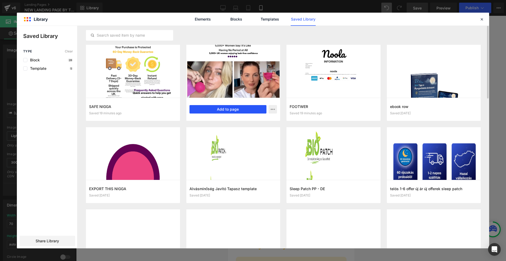
click at [225, 108] on button "Add to page" at bounding box center [227, 109] width 77 height 8
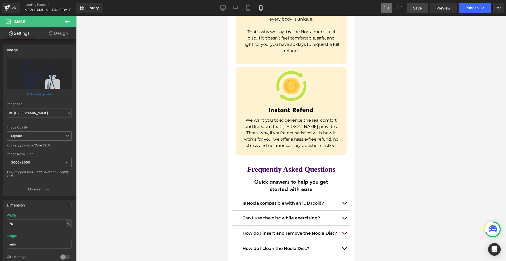
scroll to position [7276, 0]
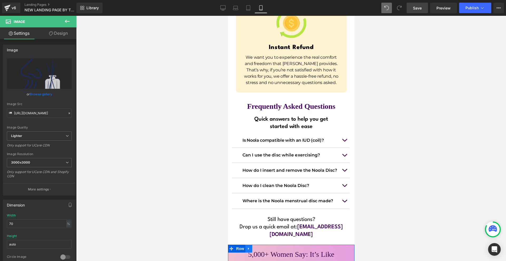
click at [248, 247] on icon at bounding box center [249, 249] width 4 height 4
click at [261, 247] on icon at bounding box center [262, 249] width 4 height 4
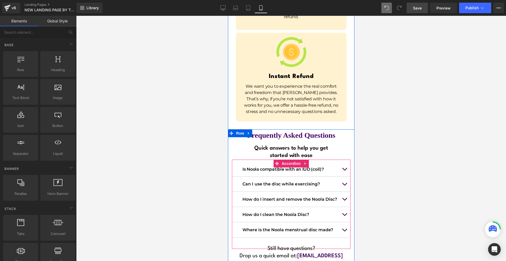
scroll to position [7195, 0]
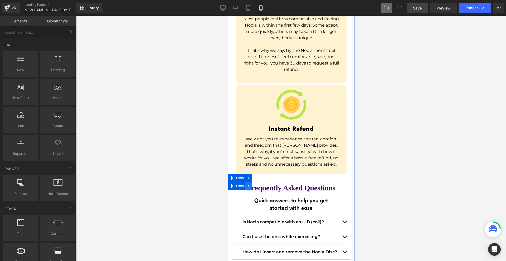
click at [248, 185] on icon at bounding box center [248, 186] width 1 height 2
click at [260, 184] on icon at bounding box center [262, 186] width 4 height 4
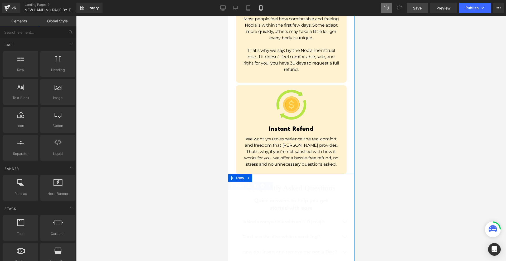
scroll to position [7127, 0]
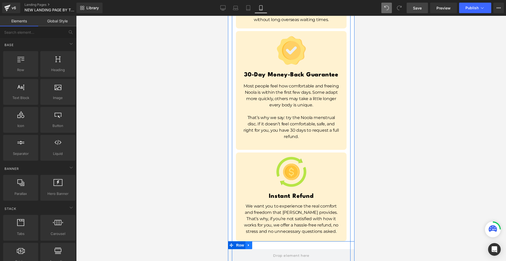
click at [247, 243] on icon at bounding box center [249, 245] width 4 height 4
click at [260, 243] on icon at bounding box center [262, 245] width 4 height 4
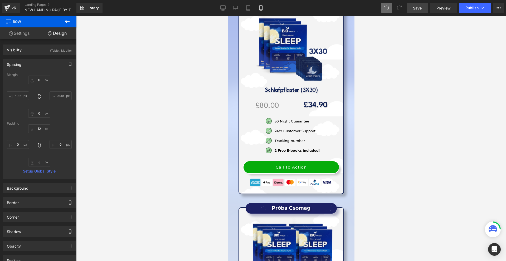
scroll to position [6052, 0]
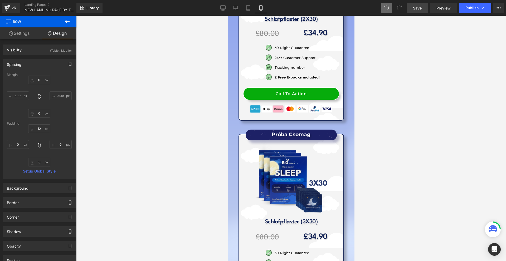
click at [417, 3] on link "Save" at bounding box center [417, 8] width 21 height 11
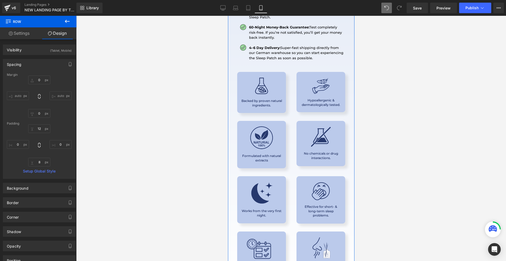
scroll to position [6738, 0]
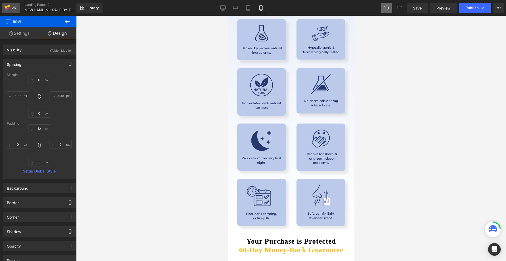
click at [15, 6] on div "v6" at bounding box center [14, 7] width 7 height 7
